Goal: Communication & Community: Participate in discussion

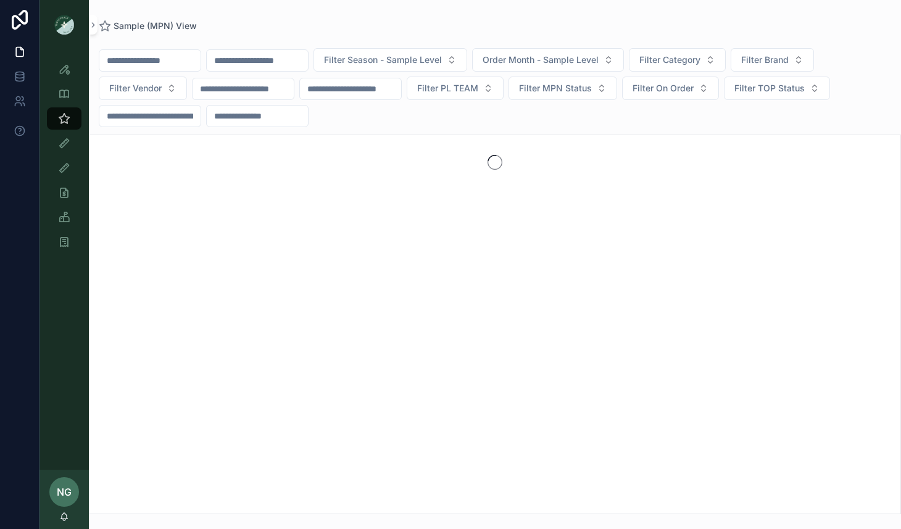
click at [68, 517] on icon "scrollable content" at bounding box center [64, 517] width 10 height 10
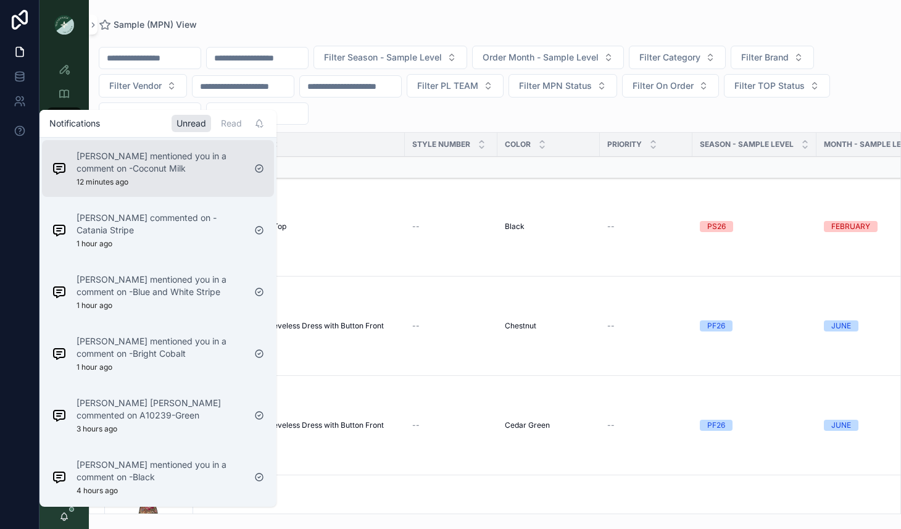
click at [215, 188] on div "[PERSON_NAME] mentioned you in a comment on -Coconut Milk 12 minutes ago" at bounding box center [148, 168] width 202 height 47
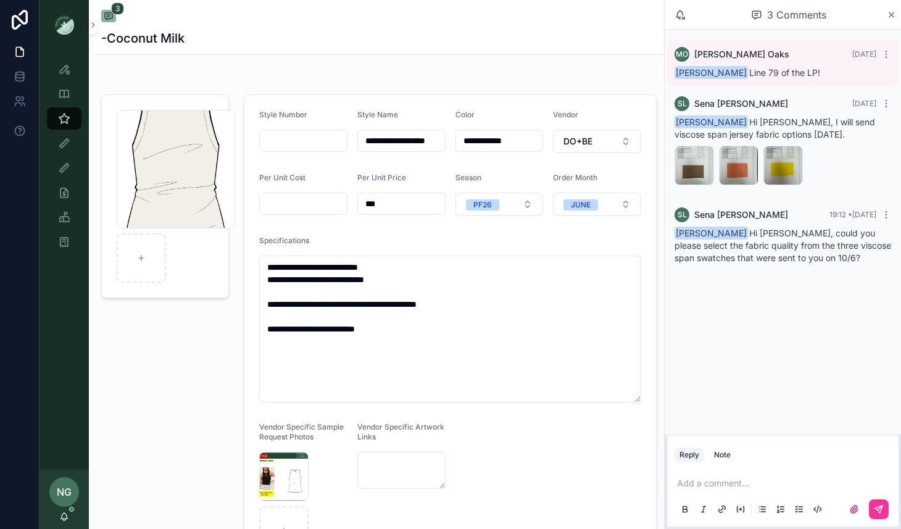
click at [815, 479] on p "scrollable content" at bounding box center [785, 483] width 217 height 12
click at [877, 507] on icon "scrollable content" at bounding box center [878, 508] width 7 height 7
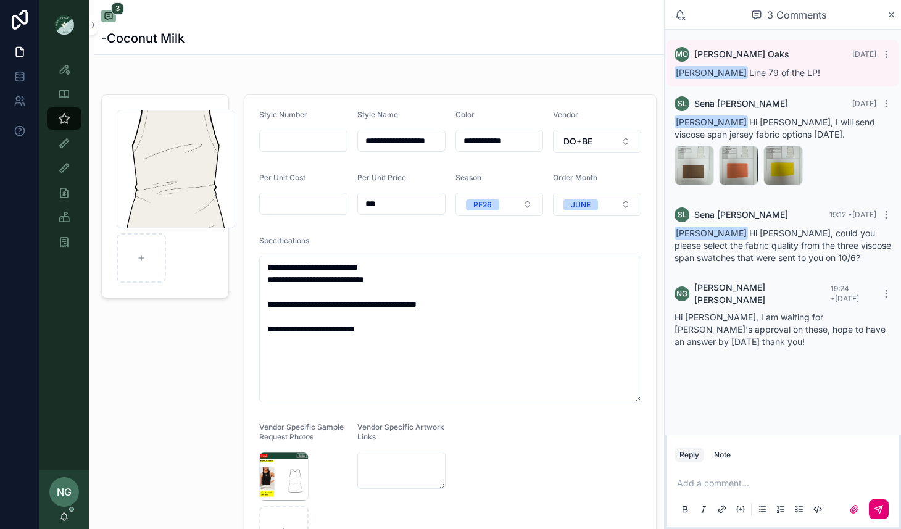
click at [65, 518] on icon "scrollable content" at bounding box center [64, 516] width 7 height 6
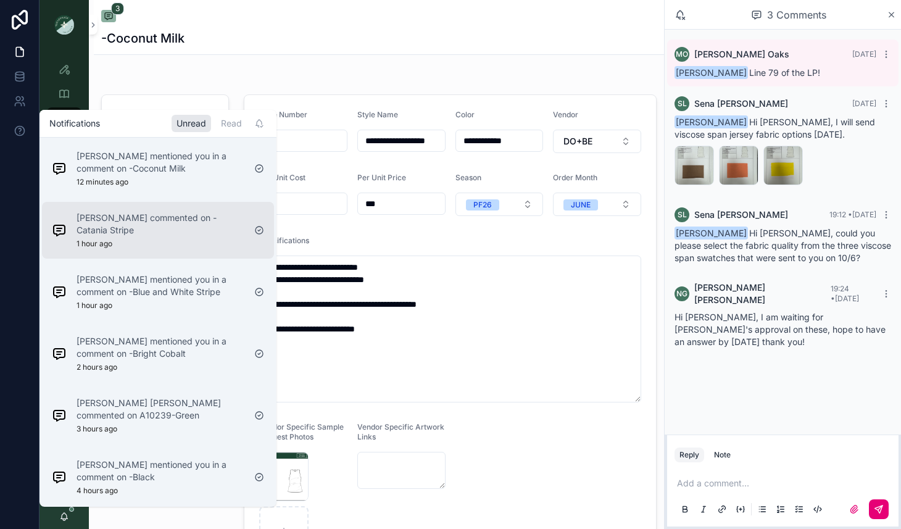
click at [178, 237] on div "[PERSON_NAME] commented on -Catania Stripe 1 hour ago" at bounding box center [148, 230] width 202 height 47
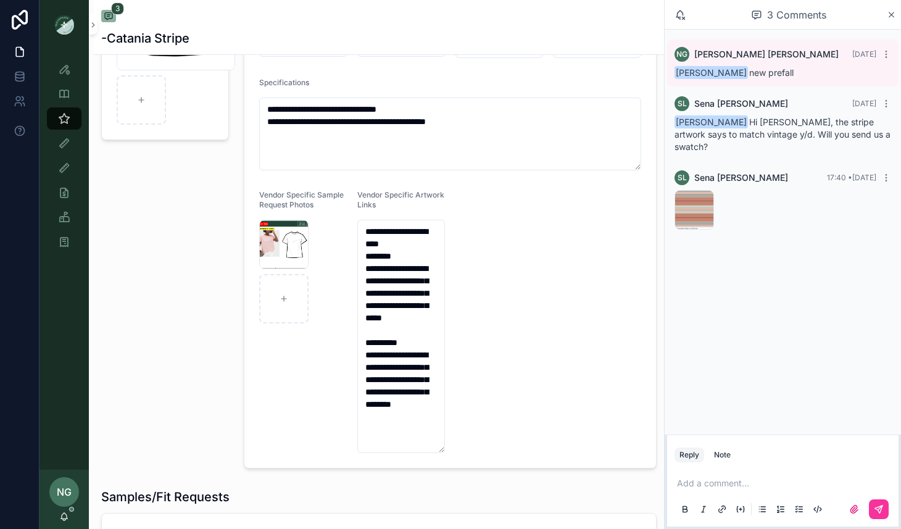
scroll to position [256, 0]
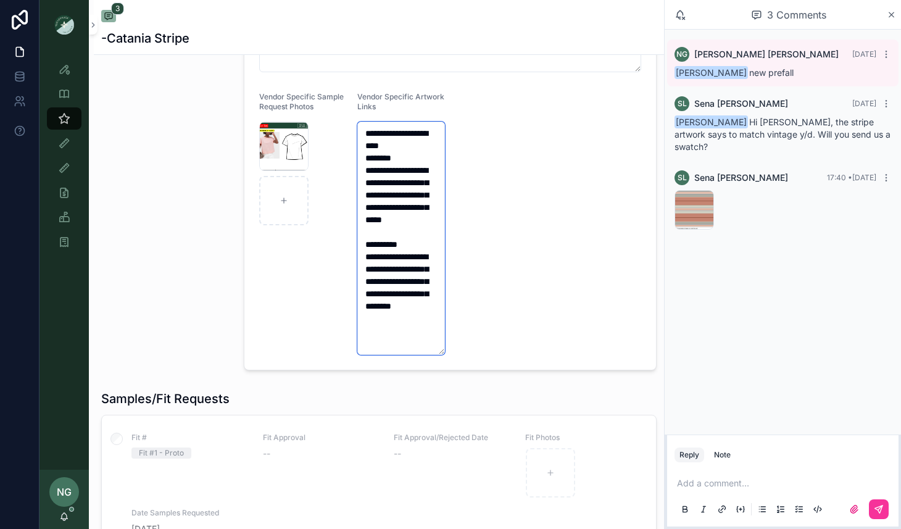
drag, startPoint x: 367, startPoint y: 265, endPoint x: 478, endPoint y: 345, distance: 136.7
click at [478, 345] on form "**********" at bounding box center [450, 104] width 412 height 531
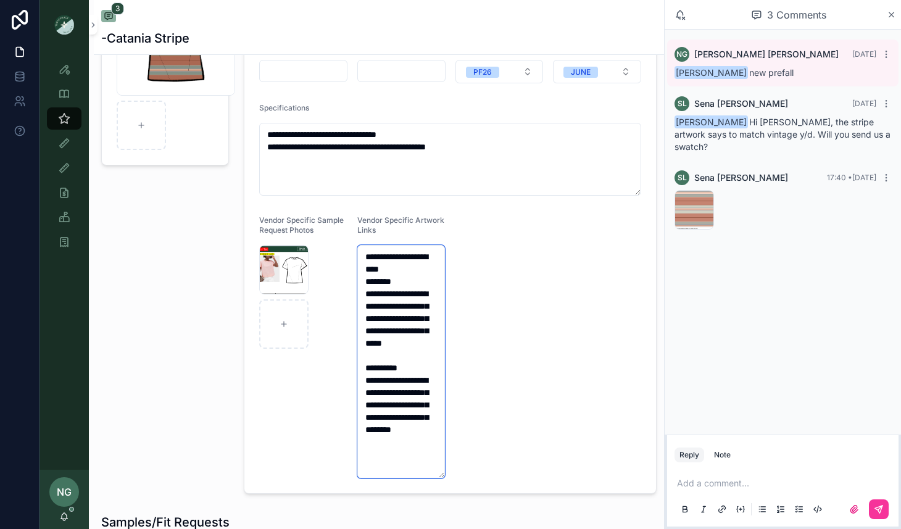
scroll to position [135, 0]
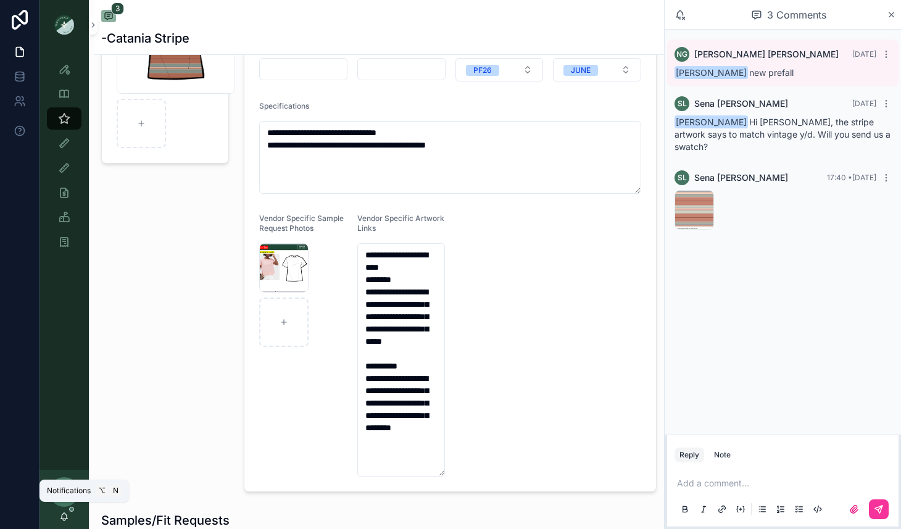
click at [65, 513] on icon "scrollable content" at bounding box center [64, 516] width 7 height 6
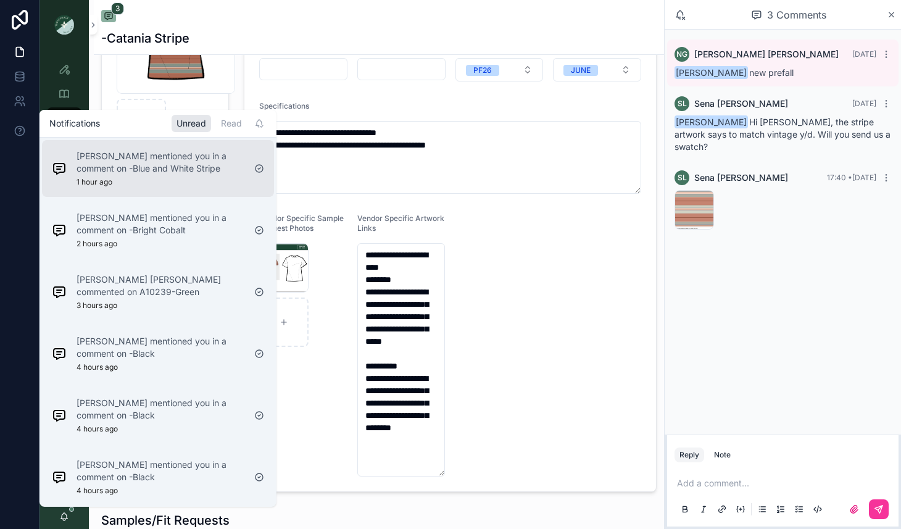
click at [210, 178] on div "[PERSON_NAME] mentioned you in a comment on -Blue and White Stripe 1 hour ago" at bounding box center [161, 168] width 168 height 37
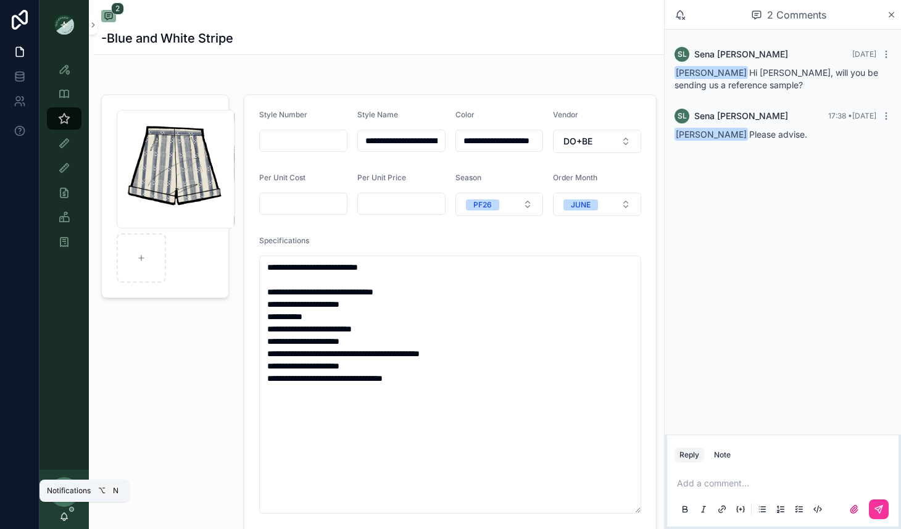
click at [64, 515] on icon "scrollable content" at bounding box center [64, 517] width 10 height 10
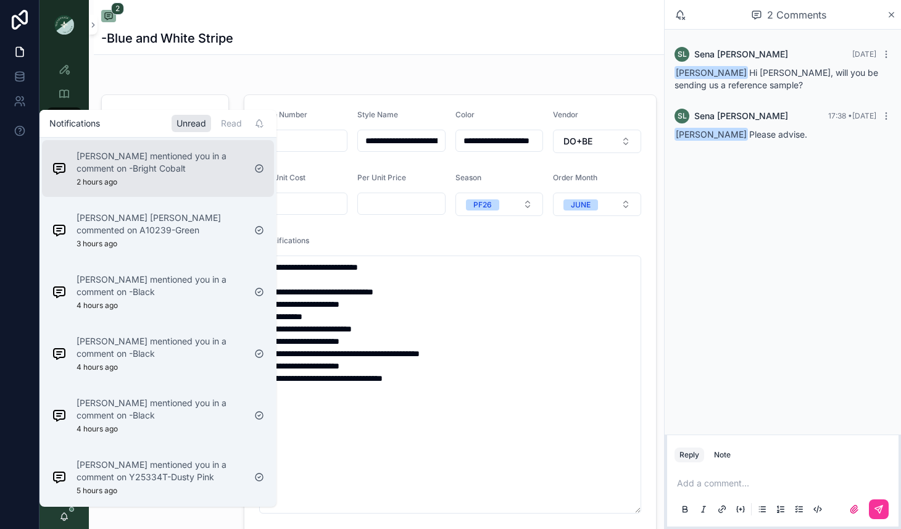
click at [167, 193] on div "[PERSON_NAME] mentioned you in a comment on -Bright Cobalt 2 hours ago" at bounding box center [158, 168] width 232 height 57
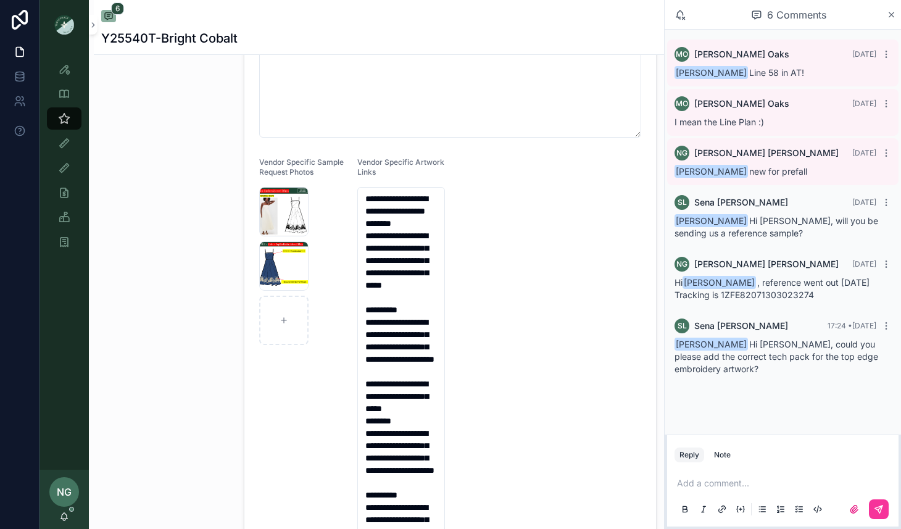
scroll to position [326, 0]
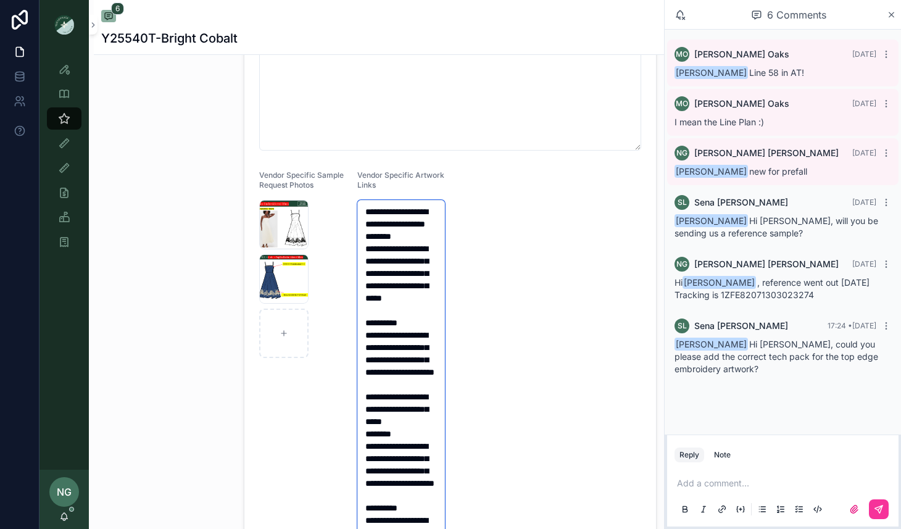
drag, startPoint x: 365, startPoint y: 358, endPoint x: 437, endPoint y: 418, distance: 93.3
click at [437, 418] on textarea "**********" at bounding box center [401, 390] width 88 height 381
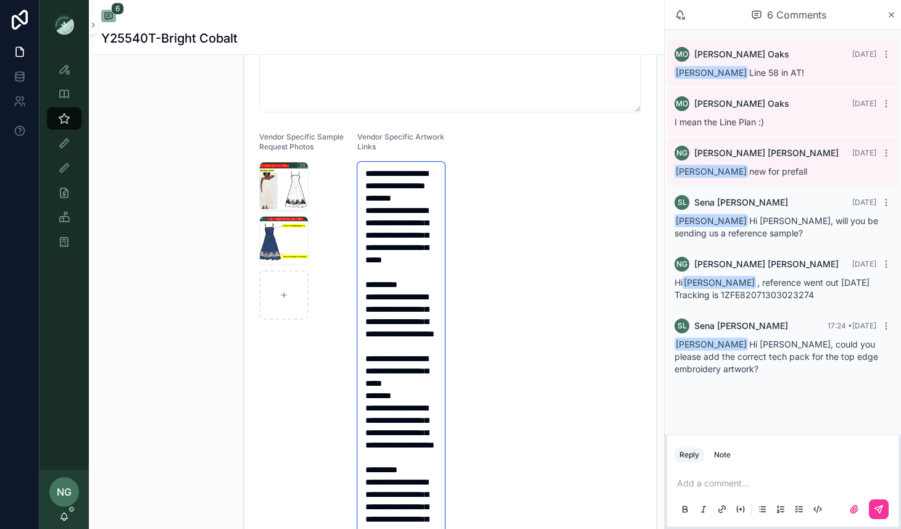
scroll to position [367, 0]
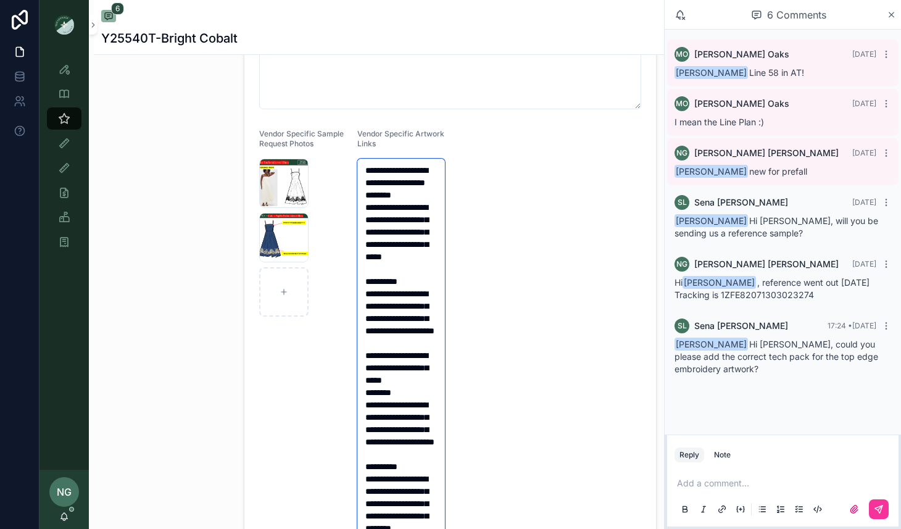
drag, startPoint x: 363, startPoint y: 433, endPoint x: 454, endPoint y: 528, distance: 130.9
click at [454, 528] on form "**********" at bounding box center [450, 141] width 412 height 827
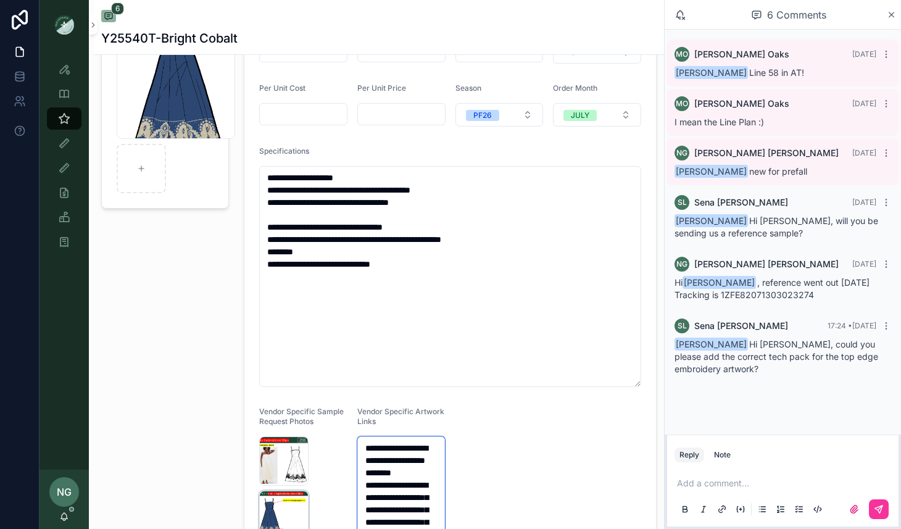
scroll to position [0, 0]
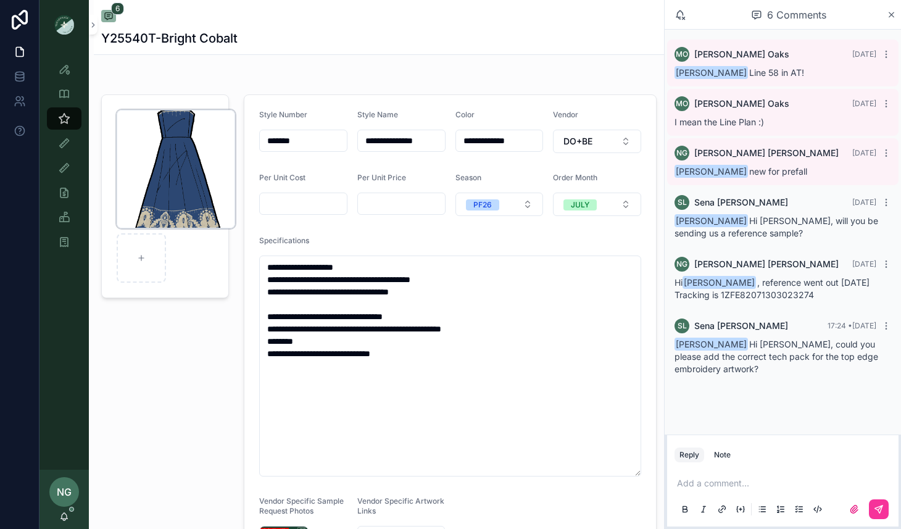
click at [195, 180] on div "[PERSON_NAME]-Blue-ground .png" at bounding box center [176, 169] width 118 height 118
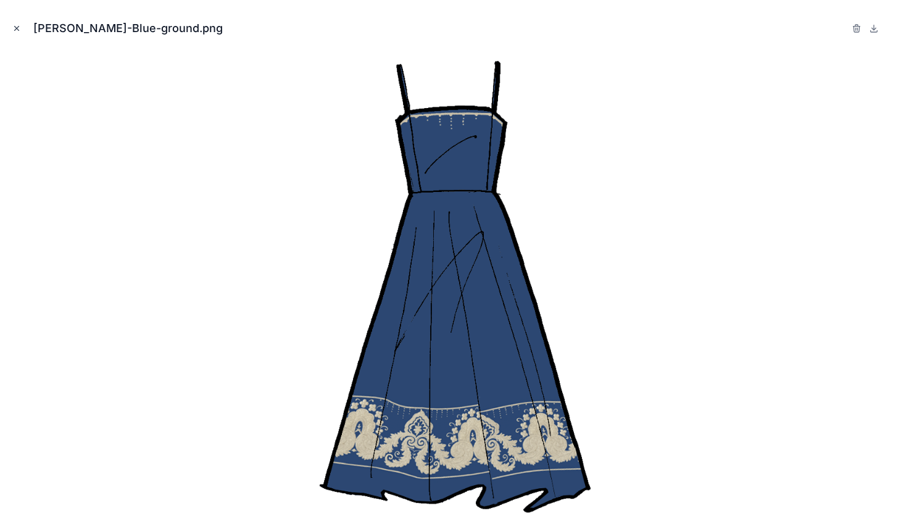
click at [14, 22] on button "Close modal" at bounding box center [17, 29] width 14 height 14
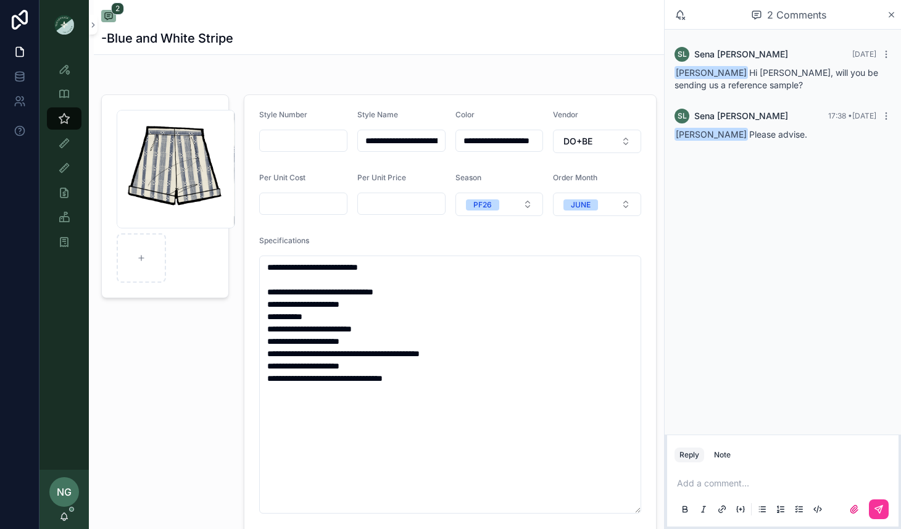
click at [64, 522] on div "NG [PERSON_NAME]" at bounding box center [63, 499] width 49 height 59
click at [62, 515] on icon "scrollable content" at bounding box center [64, 517] width 10 height 10
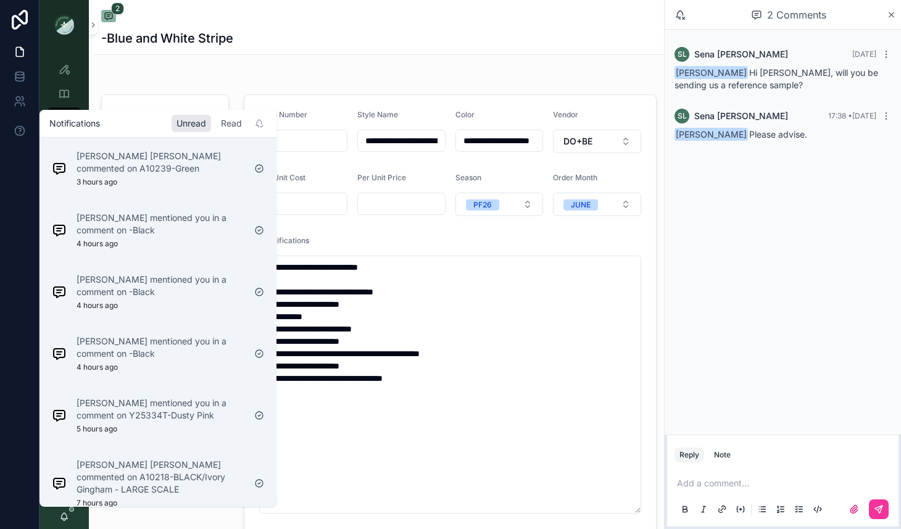
click at [231, 125] on div "Read" at bounding box center [231, 123] width 31 height 17
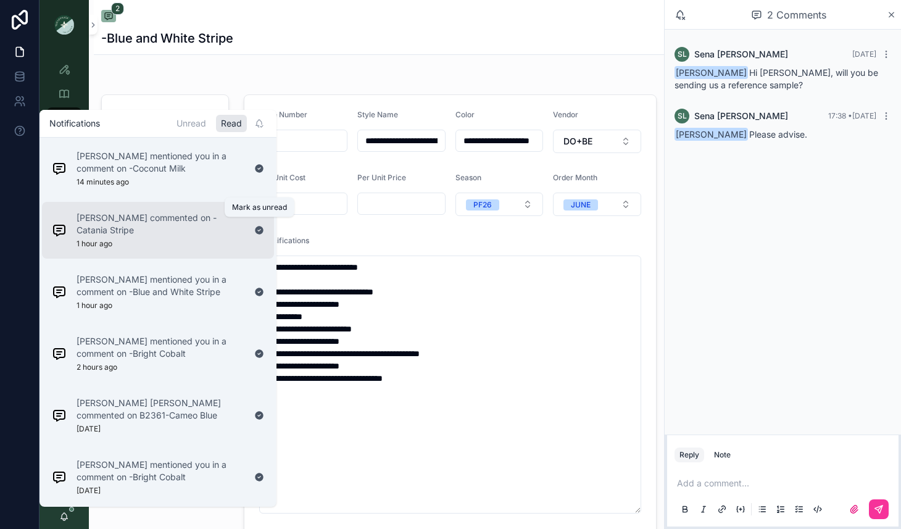
click at [259, 226] on icon "scrollable content" at bounding box center [259, 230] width 8 height 8
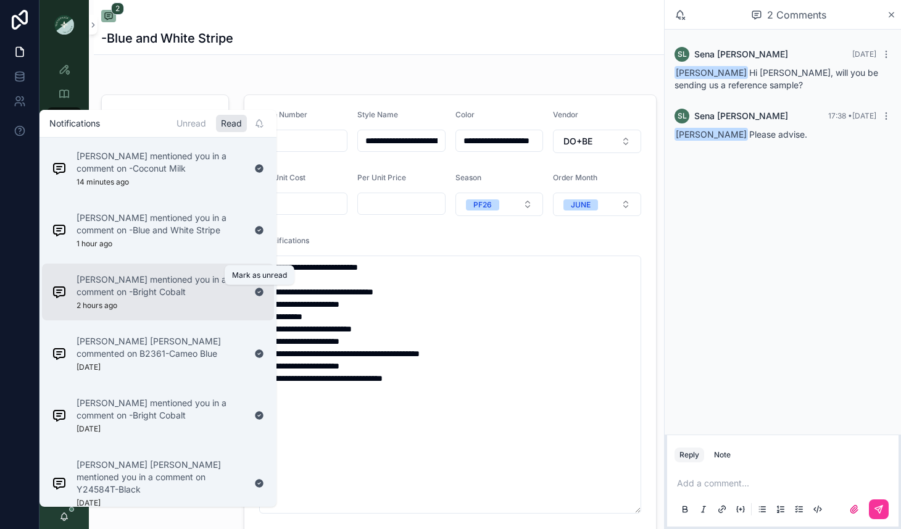
click at [260, 288] on icon "scrollable content" at bounding box center [259, 292] width 10 height 10
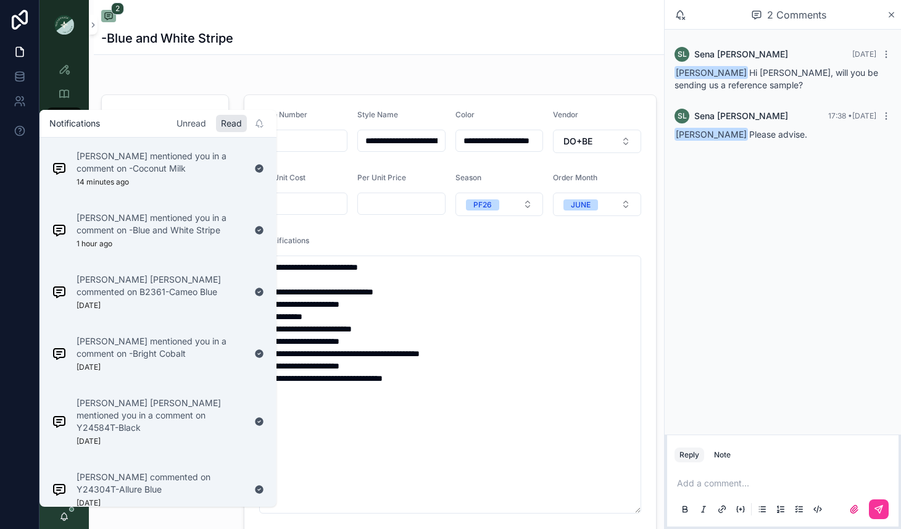
click at [191, 115] on div "Unread" at bounding box center [191, 123] width 39 height 17
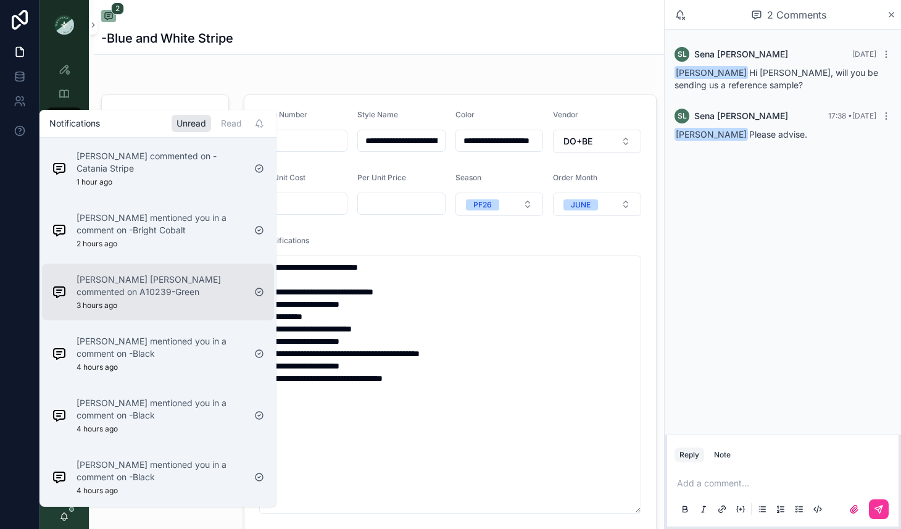
click at [194, 276] on div "[PERSON_NAME] [PERSON_NAME] commented on A10239-Green 3 hours ago" at bounding box center [161, 291] width 168 height 37
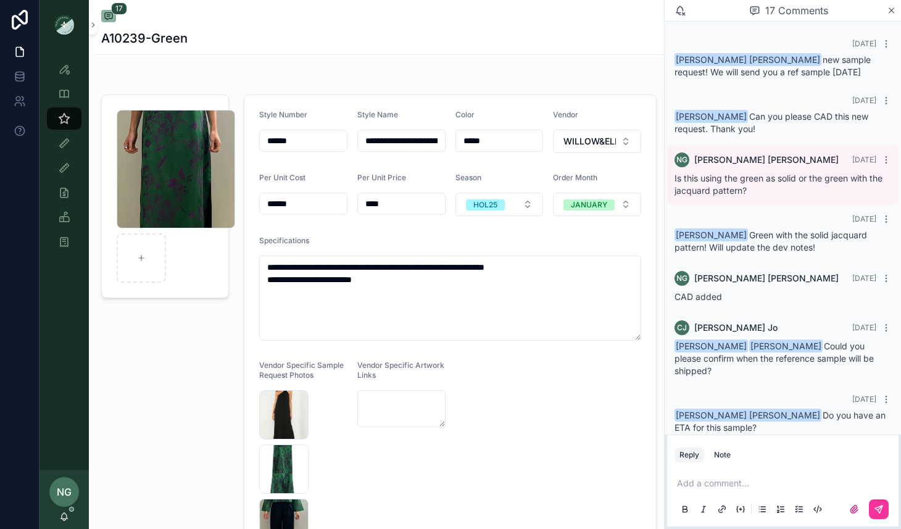
scroll to position [770, 0]
